Goal: Task Accomplishment & Management: Manage account settings

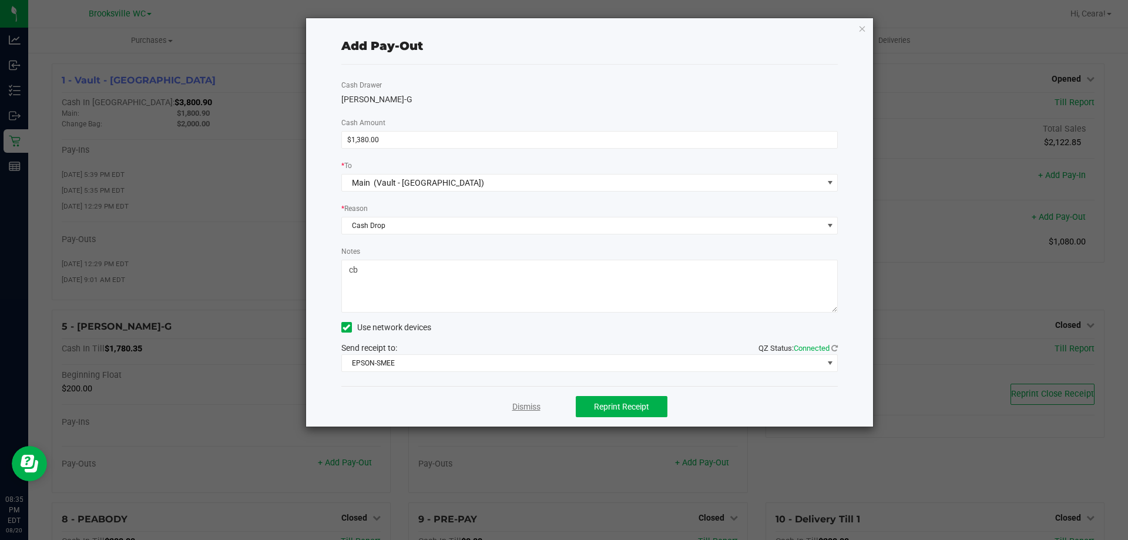
click at [534, 406] on link "Dismiss" at bounding box center [526, 407] width 28 height 12
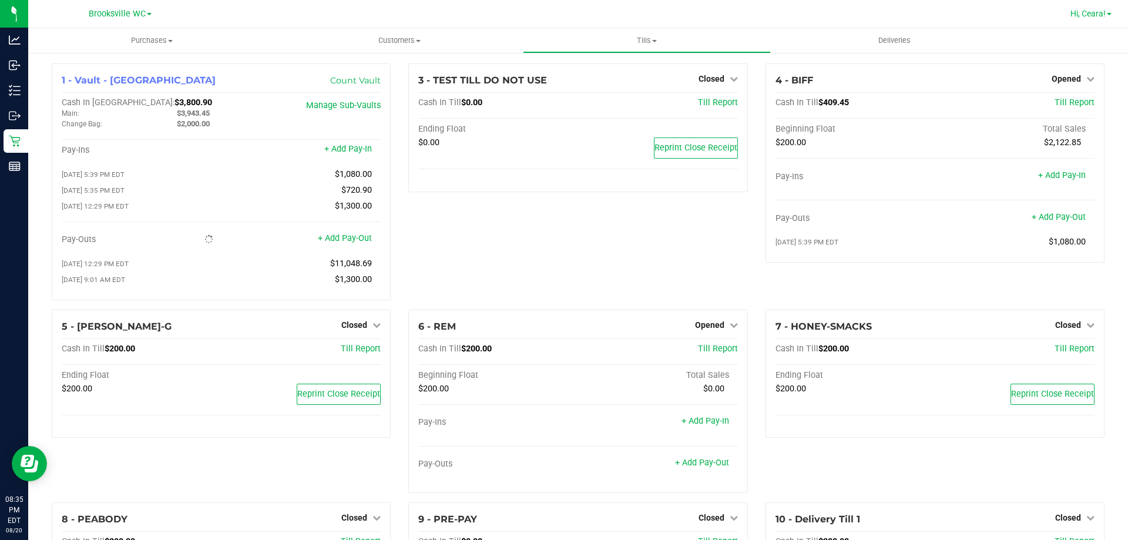
click at [1087, 17] on span "Hi, Ceara!" at bounding box center [1088, 13] width 35 height 9
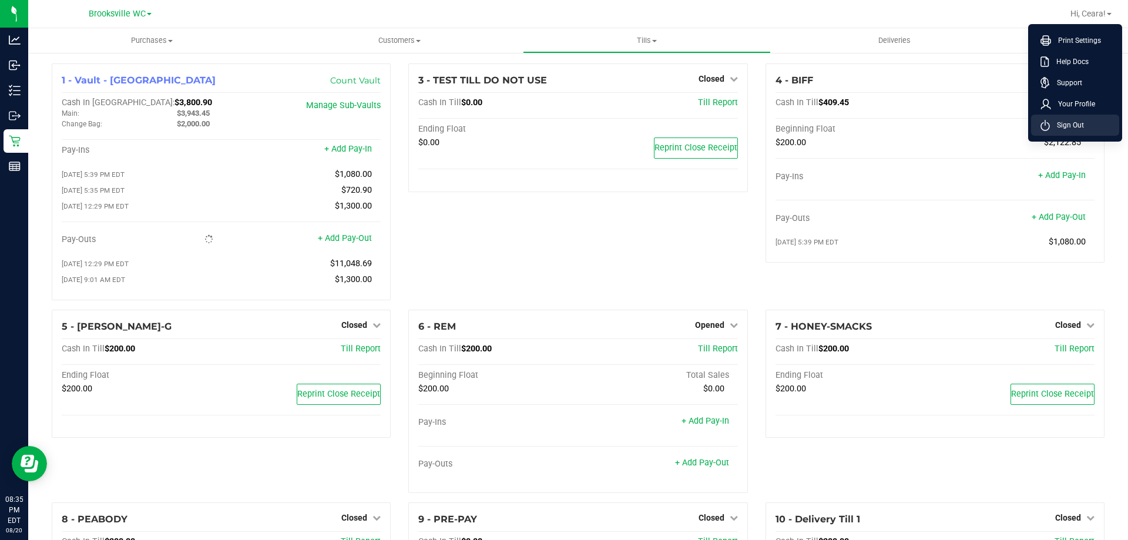
click at [1071, 122] on span "Sign Out" at bounding box center [1067, 125] width 34 height 12
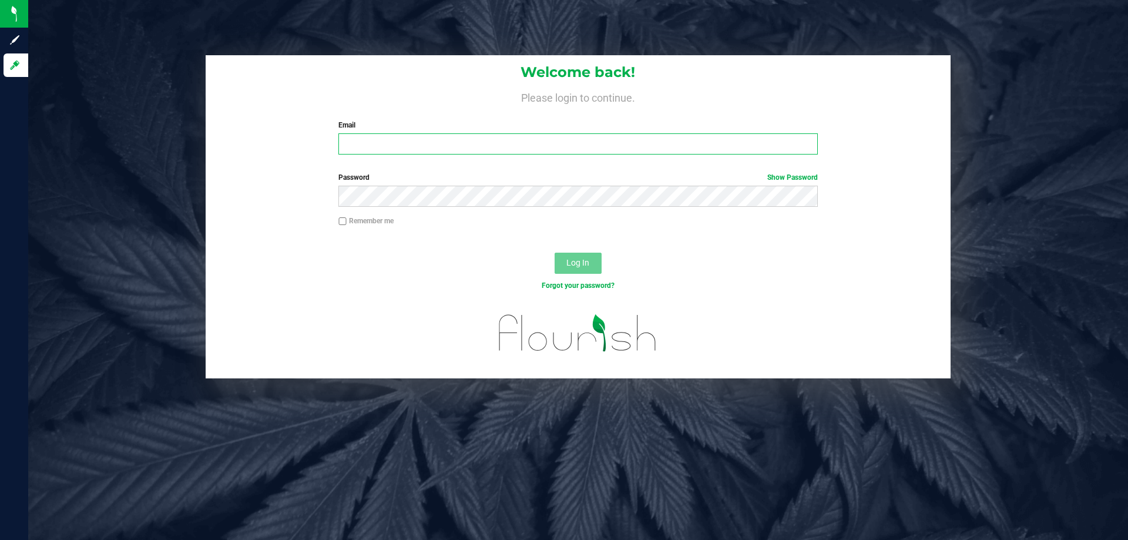
click at [515, 141] on input "Email" at bounding box center [578, 143] width 479 height 21
type input "[EMAIL_ADDRESS][DOMAIN_NAME]"
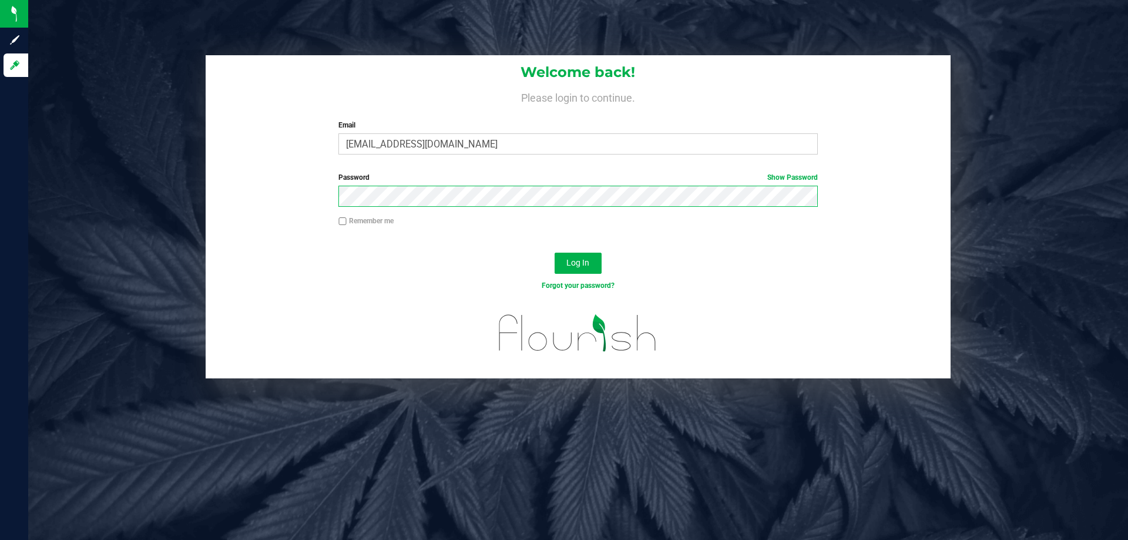
click at [555, 253] on button "Log In" at bounding box center [578, 263] width 47 height 21
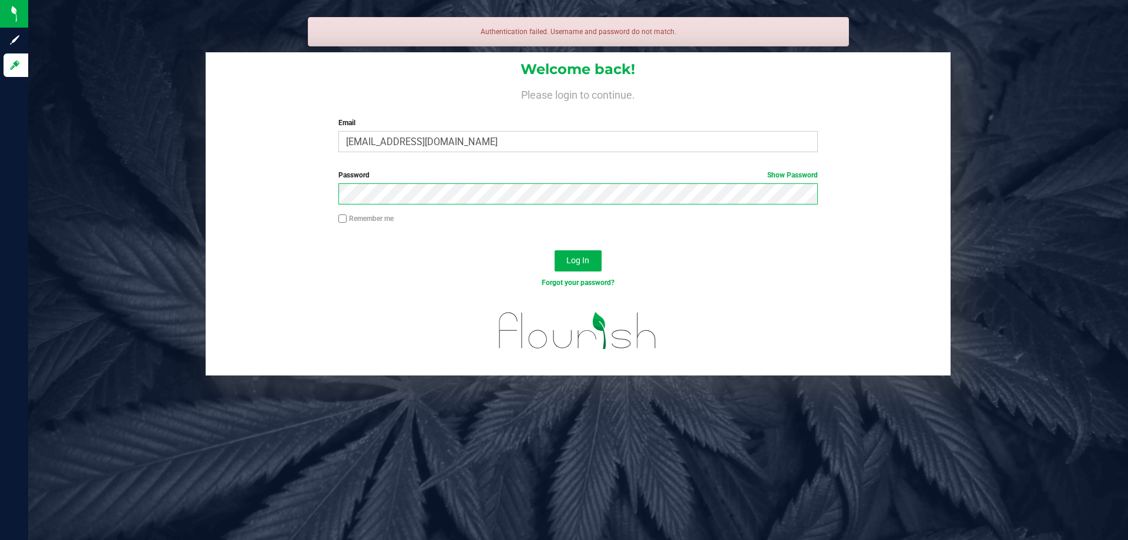
click at [555, 250] on button "Log In" at bounding box center [578, 260] width 47 height 21
